Goal: Information Seeking & Learning: Learn about a topic

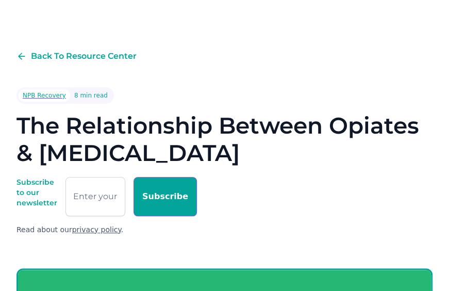
click at [166, 134] on h1 "The Relationship Between Opiates & [MEDICAL_DATA]" at bounding box center [224, 139] width 416 height 55
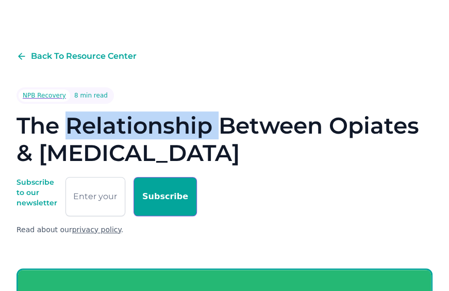
click at [166, 134] on h1 "The Relationship Between Opiates & [MEDICAL_DATA]" at bounding box center [224, 139] width 416 height 55
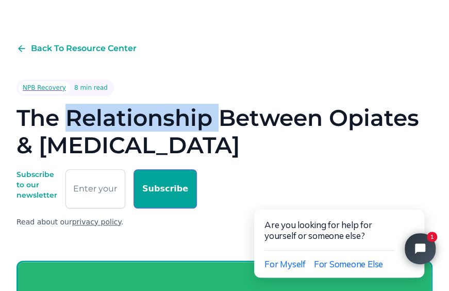
scroll to position [90, 0]
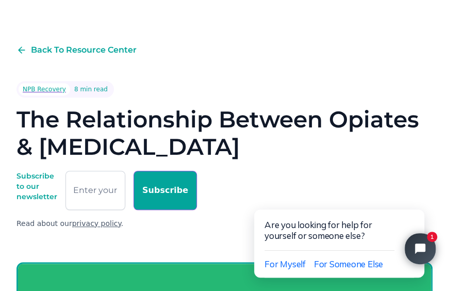
drag, startPoint x: 166, startPoint y: 134, endPoint x: 161, endPoint y: 141, distance: 8.9
click at [161, 141] on h1 "The Relationship Between Opiates & [MEDICAL_DATA]" at bounding box center [224, 133] width 416 height 55
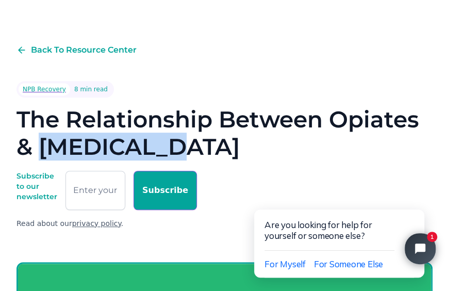
click at [161, 141] on h1 "The Relationship Between Opiates & [MEDICAL_DATA]" at bounding box center [224, 133] width 416 height 55
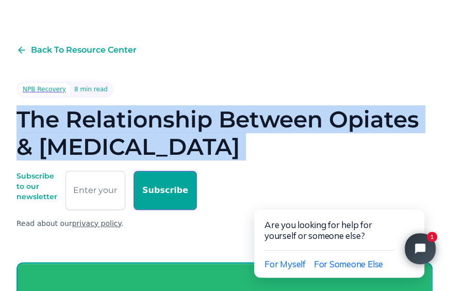
click at [161, 141] on h1 "The Relationship Between Opiates & [MEDICAL_DATA]" at bounding box center [224, 133] width 416 height 55
copy h1 "The Relationship Between Opiates & [MEDICAL_DATA]"
